Goal: Navigation & Orientation: Find specific page/section

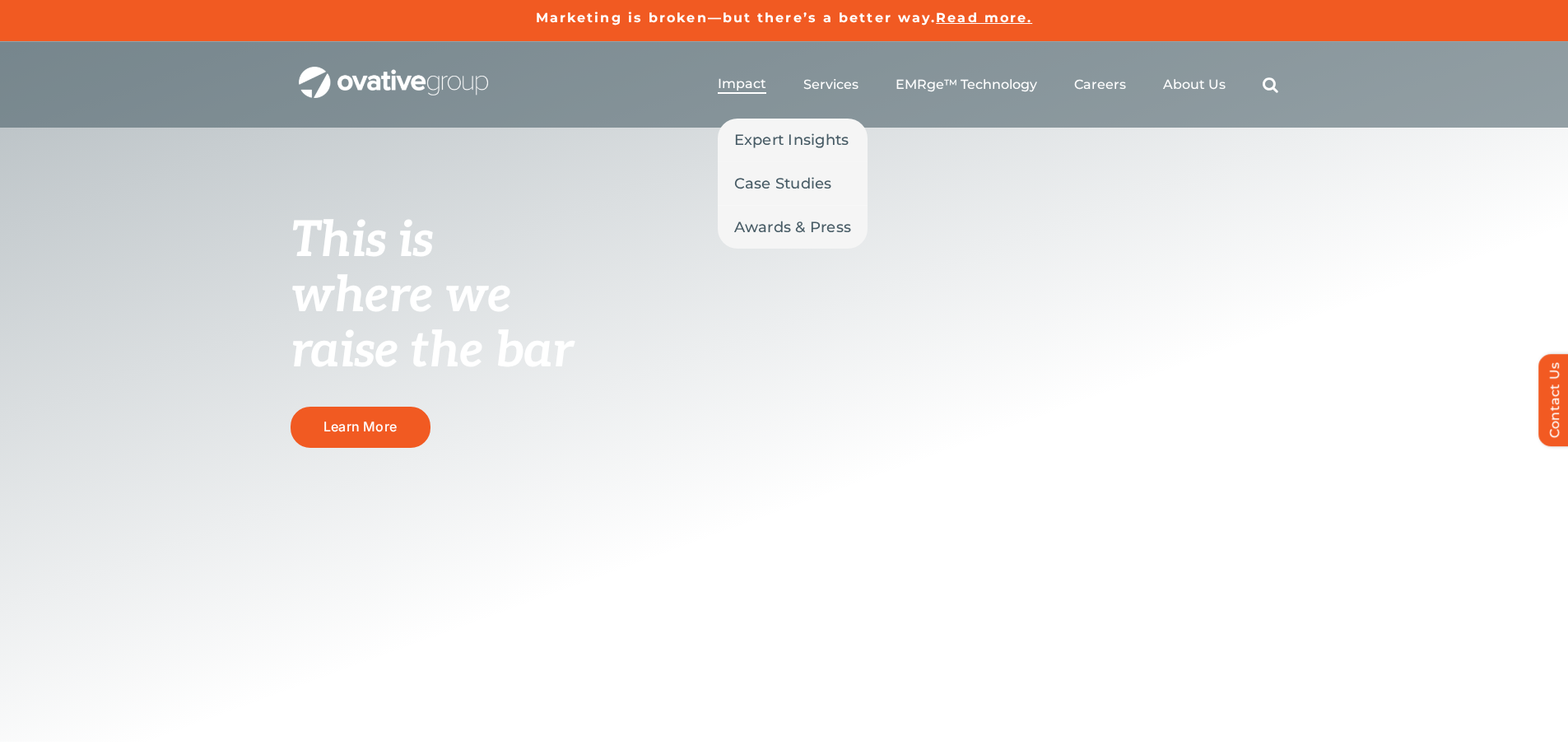
click at [730, 87] on span "Impact" at bounding box center [742, 84] width 48 height 16
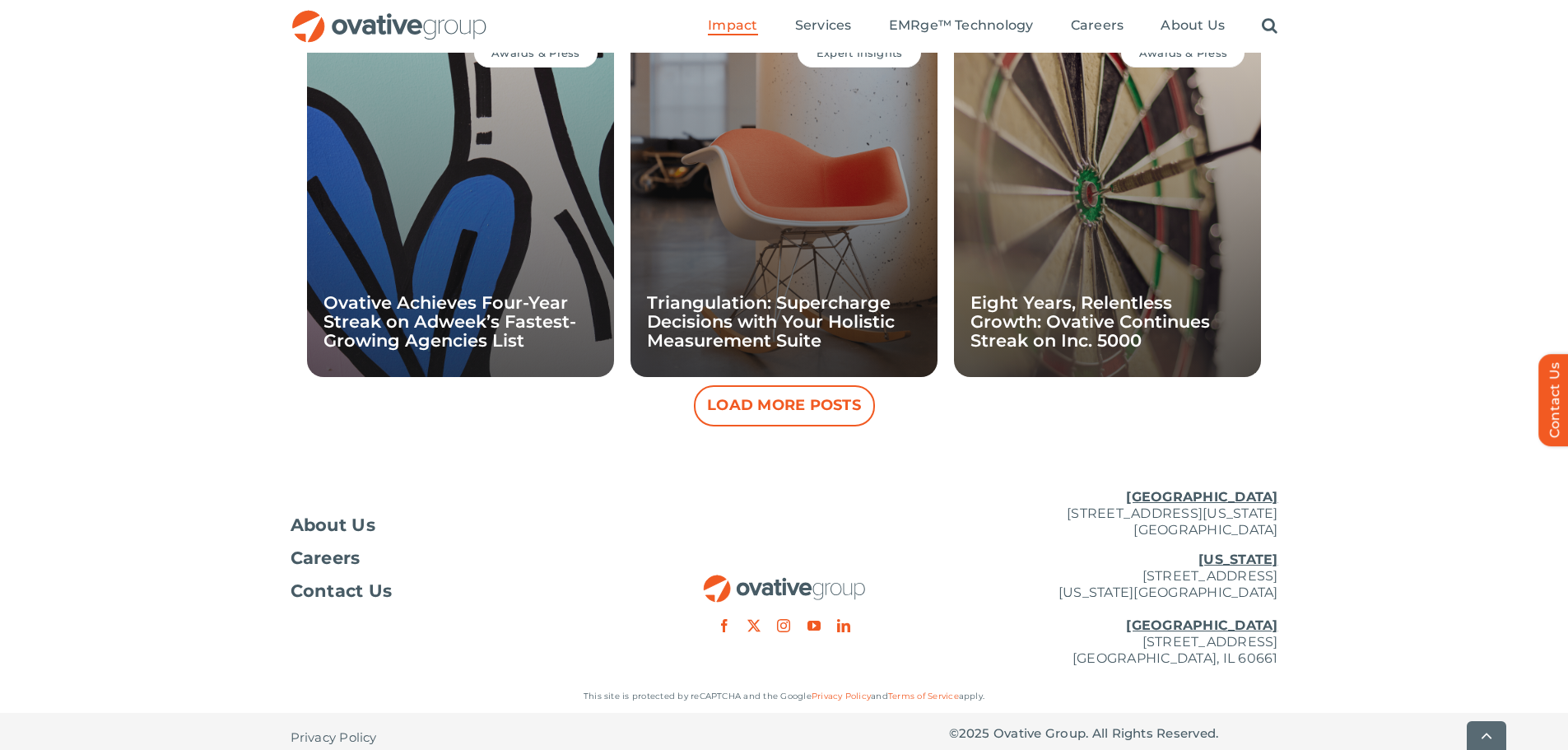
scroll to position [1630, 0]
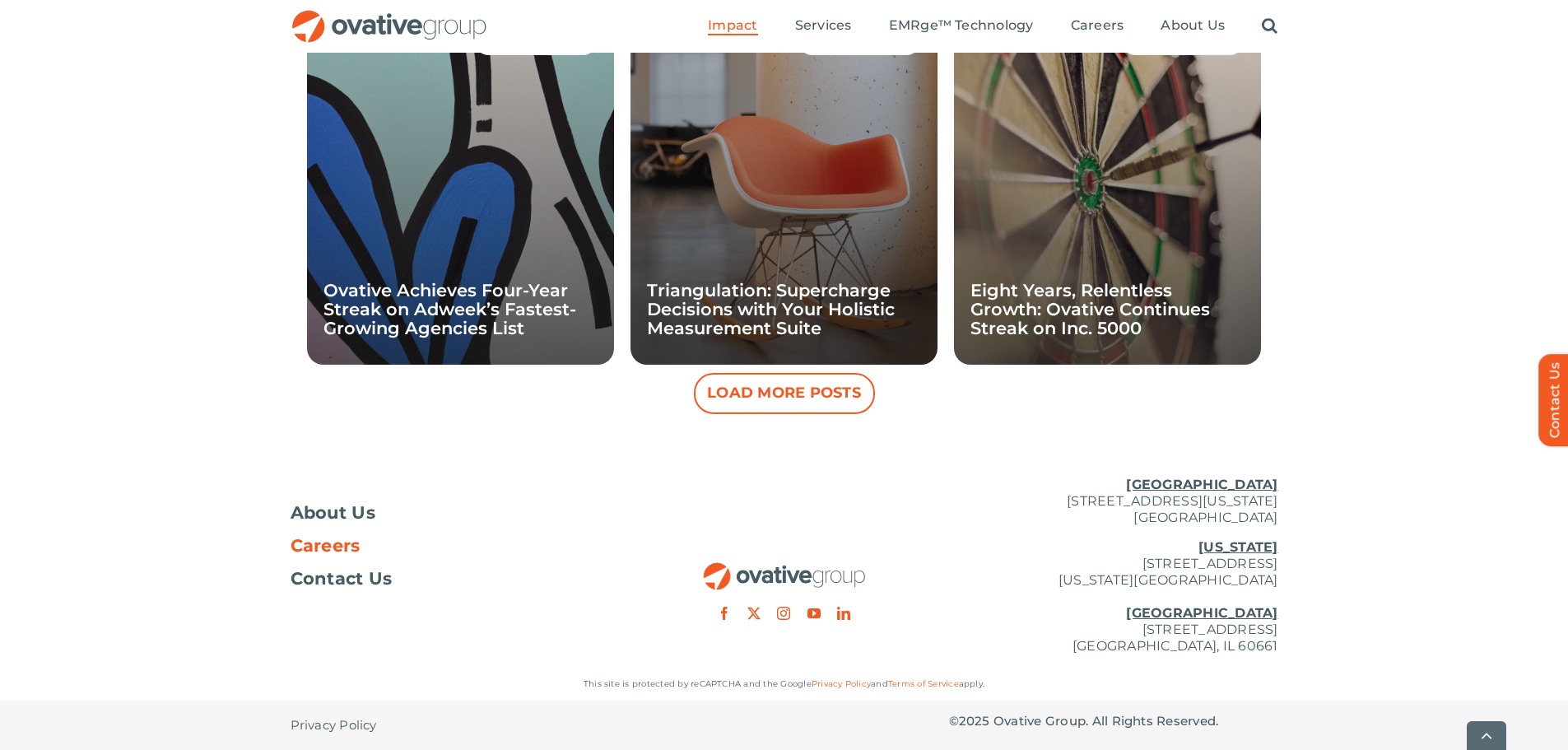
click at [335, 544] on span "Careers" at bounding box center [325, 545] width 70 height 16
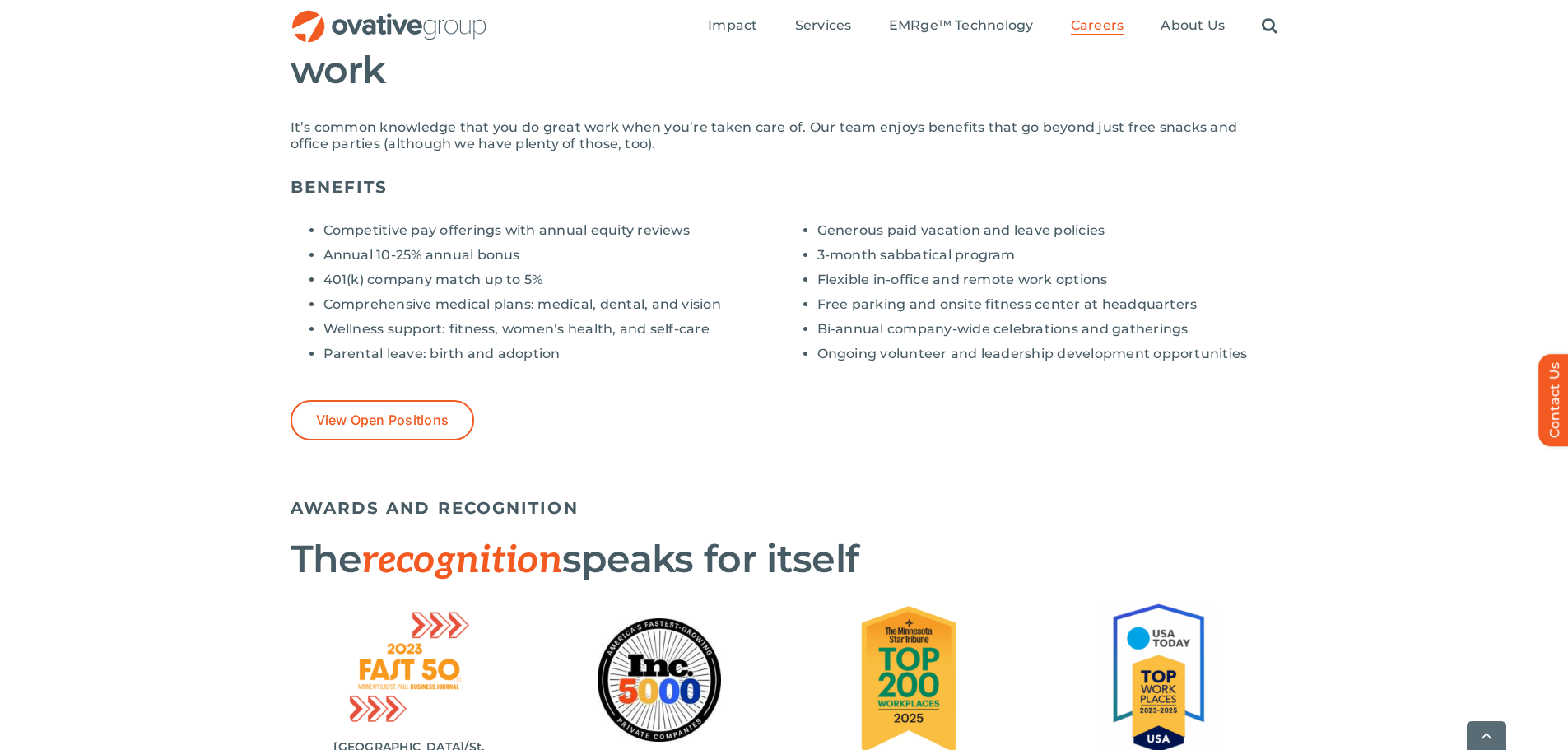
scroll to position [1565, 0]
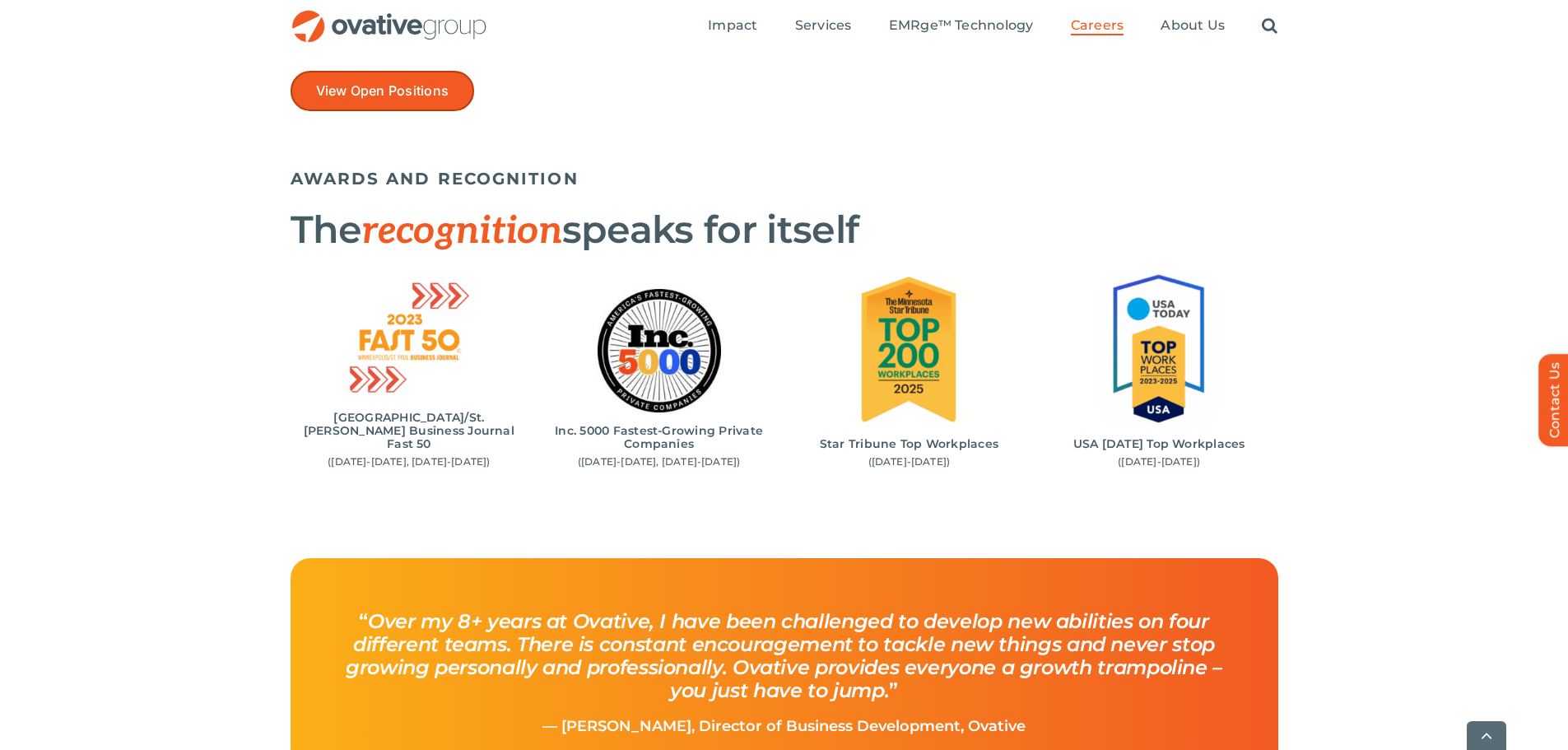
click at [361, 93] on span "View Open Positions" at bounding box center [382, 91] width 134 height 15
